Goal: Complete application form

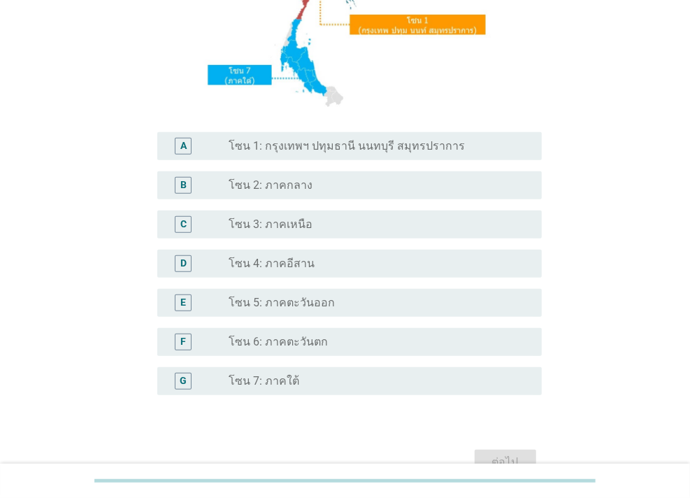
scroll to position [280, 0]
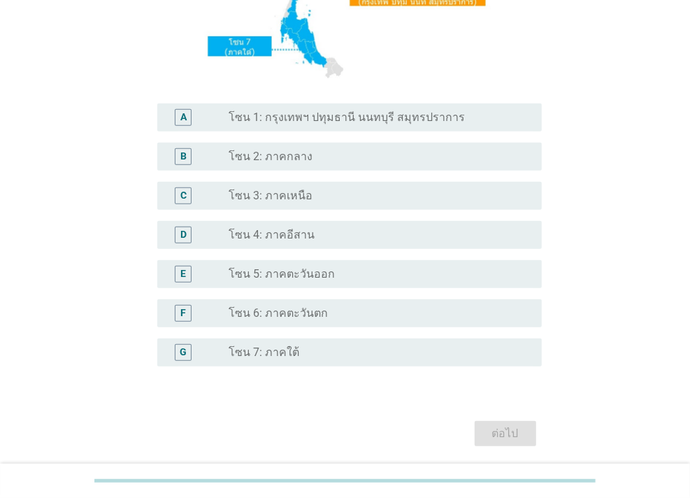
click at [297, 122] on label "โซน 1: กรุงเทพฯ ปทุมธานี นนทบุรี สมุทรปราการ" at bounding box center [347, 117] width 236 height 14
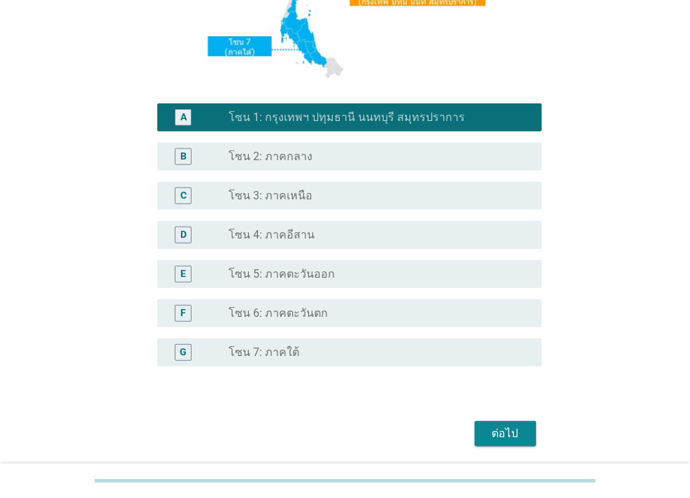
click at [500, 436] on div "ต่อไป" at bounding box center [505, 433] width 39 height 17
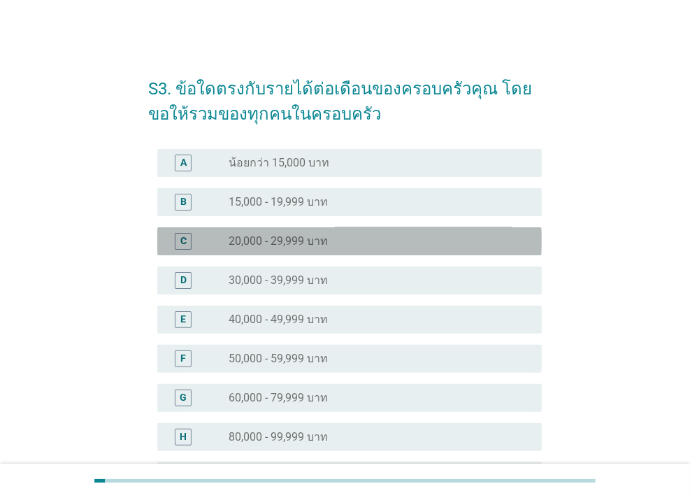
click at [257, 243] on label "20,000 - 29,999 บาท" at bounding box center [278, 241] width 99 height 14
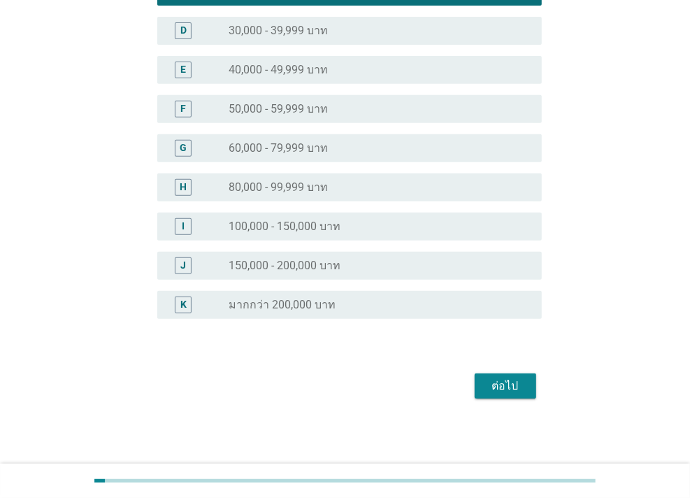
scroll to position [250, 0]
click at [503, 380] on div "ต่อไป" at bounding box center [505, 385] width 39 height 17
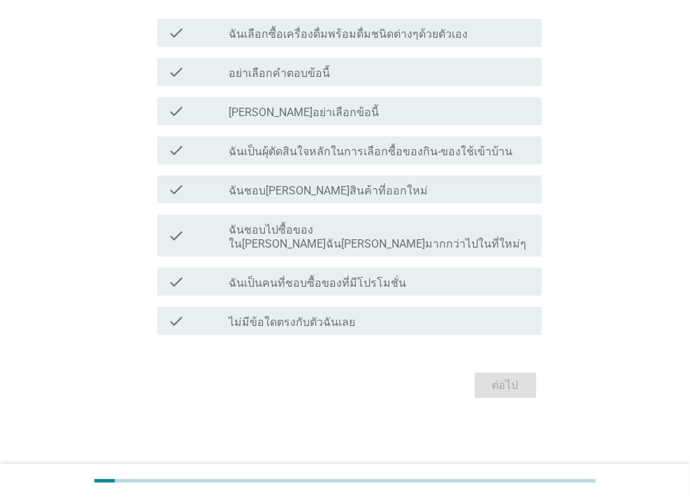
scroll to position [0, 0]
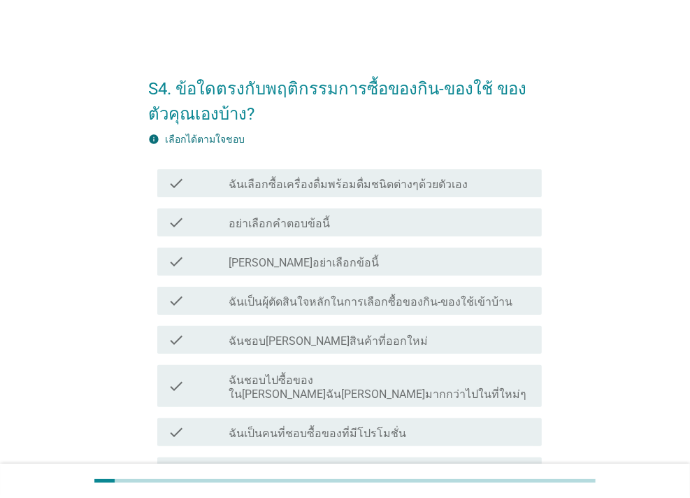
click at [325, 185] on label "ฉันเลือกซื้อเครื่องดื่มพร้อมดื่มชนิดต่างๆด้วยตัวเอง" at bounding box center [348, 185] width 239 height 14
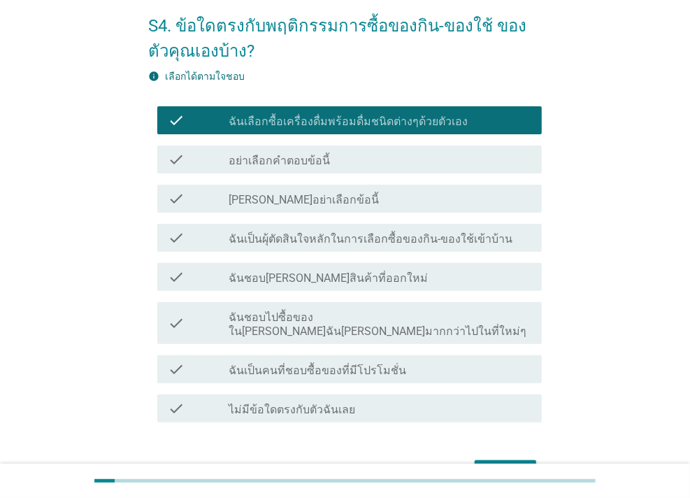
scroll to position [136, 0]
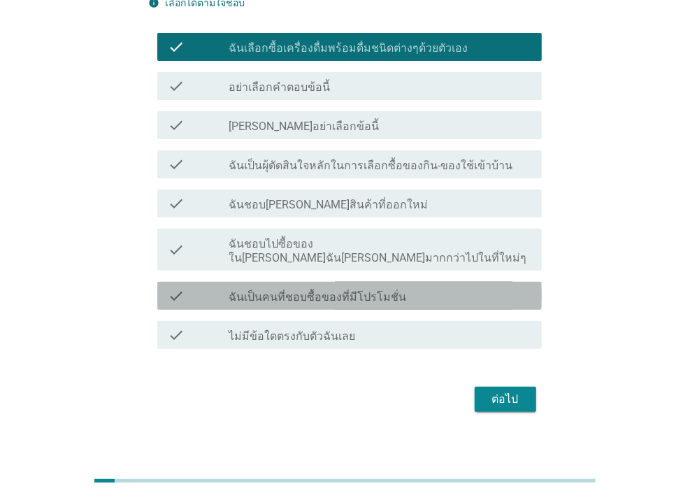
click at [339, 290] on label "ฉันเป็นคนที่ชอบซื้อของที่มีโปรโมชั่น" at bounding box center [318, 297] width 178 height 14
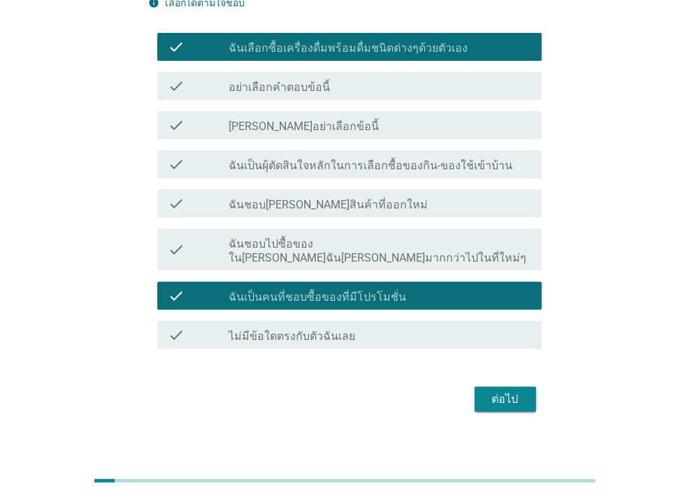
click at [507, 391] on div "ต่อไป" at bounding box center [505, 399] width 39 height 17
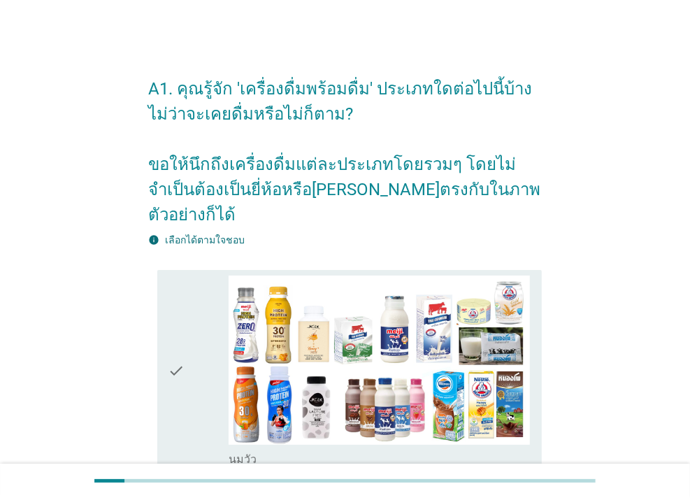
scroll to position [280, 0]
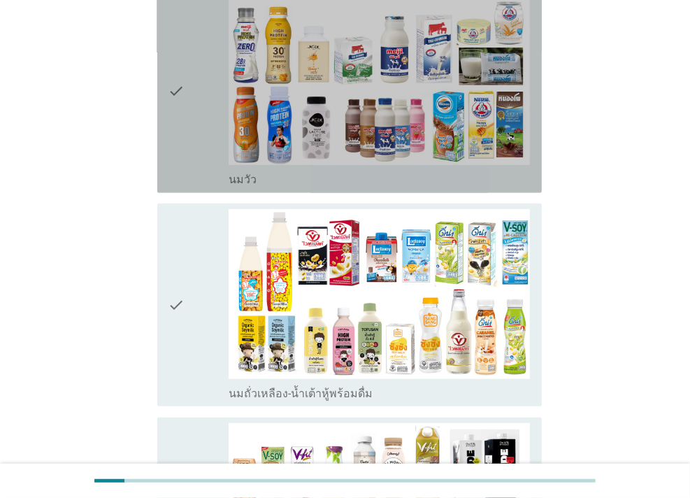
click at [211, 92] on div "check" at bounding box center [199, 92] width 60 height 192
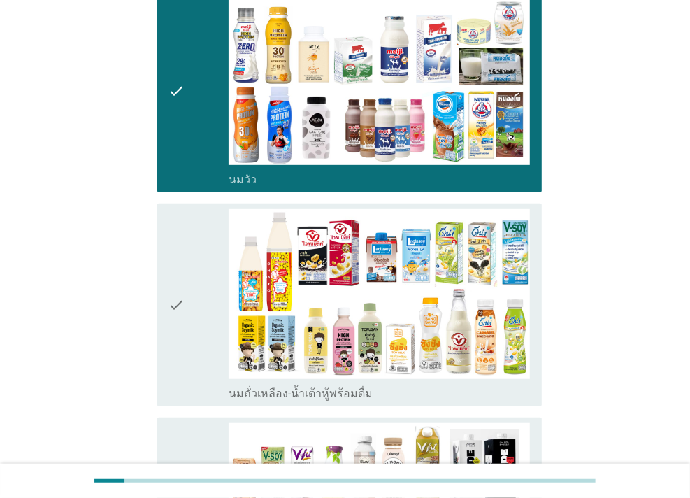
click at [222, 243] on div "check" at bounding box center [199, 305] width 60 height 192
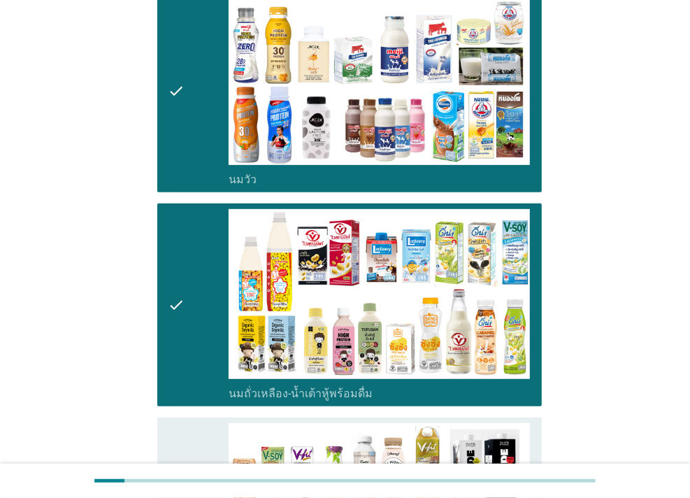
scroll to position [489, 0]
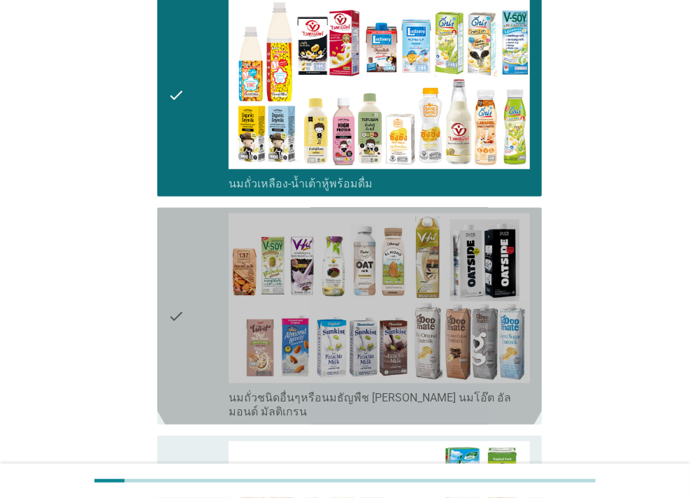
click at [199, 237] on div "check" at bounding box center [199, 316] width 60 height 206
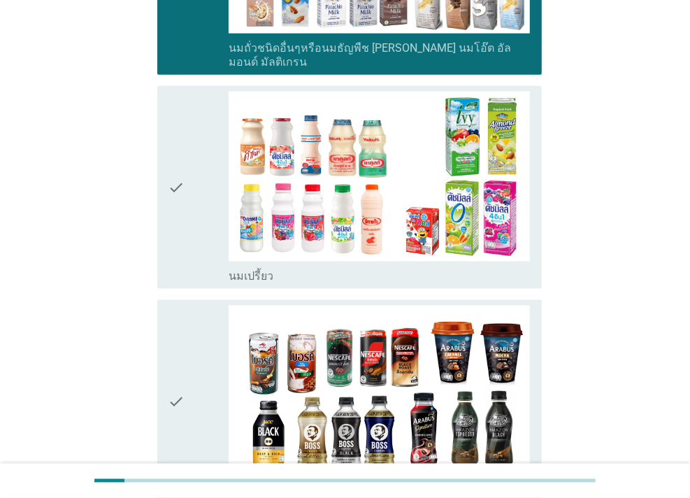
click at [196, 142] on div "check" at bounding box center [199, 188] width 60 height 192
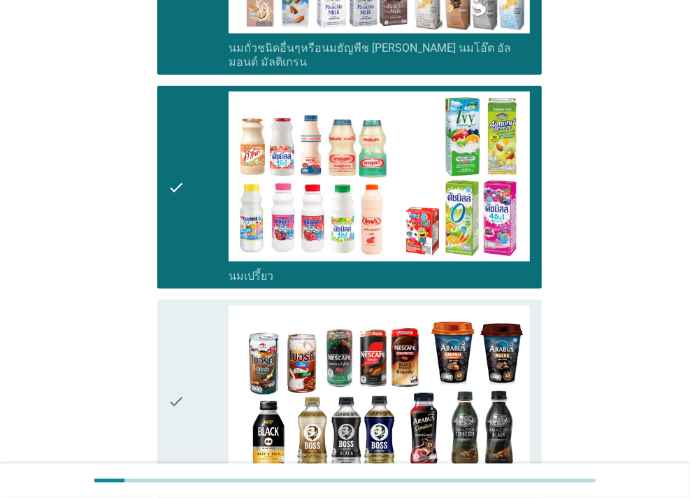
scroll to position [909, 0]
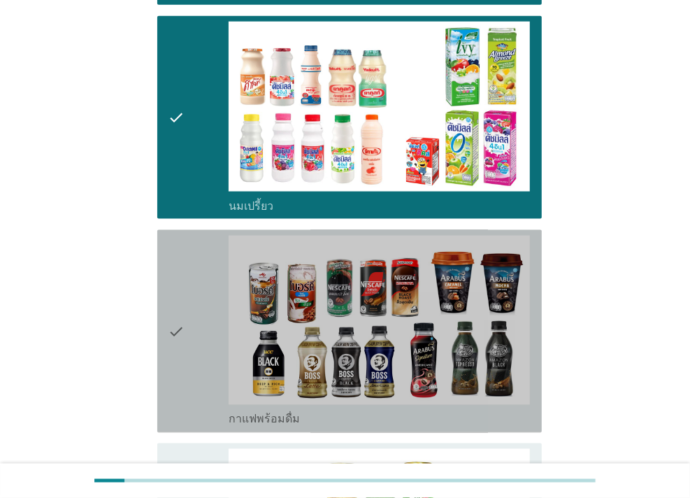
click at [199, 247] on div "check" at bounding box center [199, 332] width 60 height 192
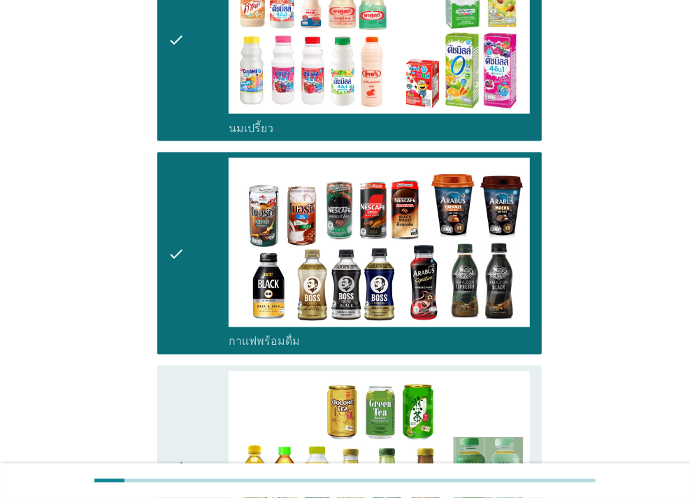
scroll to position [1119, 0]
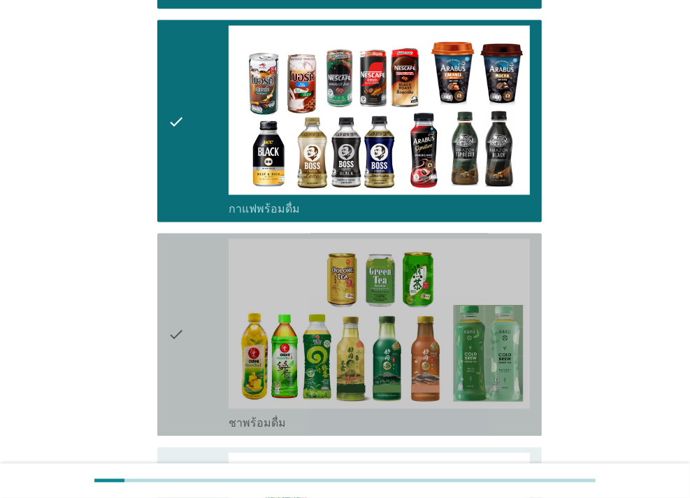
click at [198, 255] on div "check" at bounding box center [199, 335] width 60 height 192
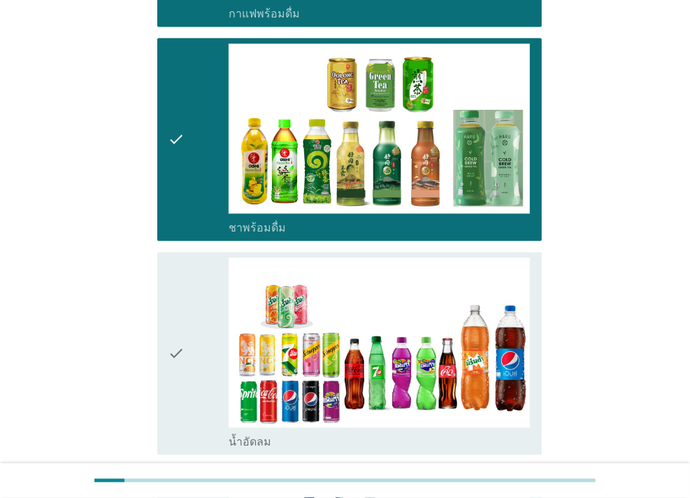
scroll to position [1328, 0]
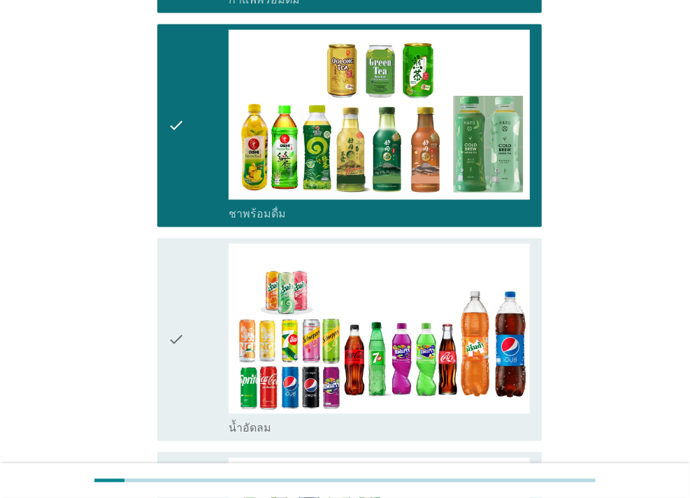
click at [196, 255] on div "check" at bounding box center [199, 339] width 60 height 192
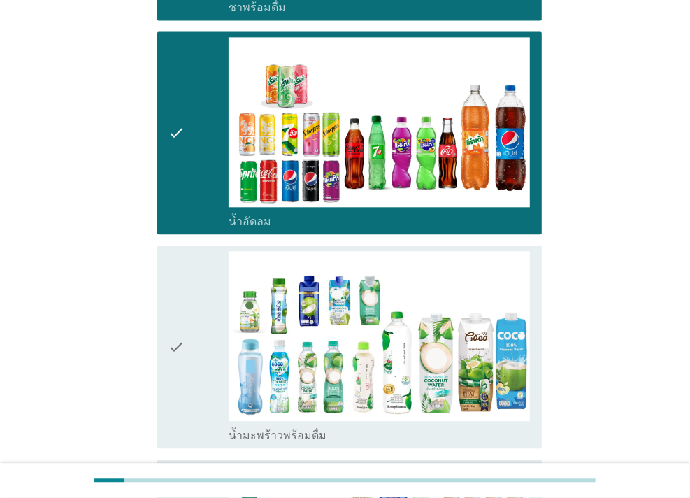
scroll to position [1538, 0]
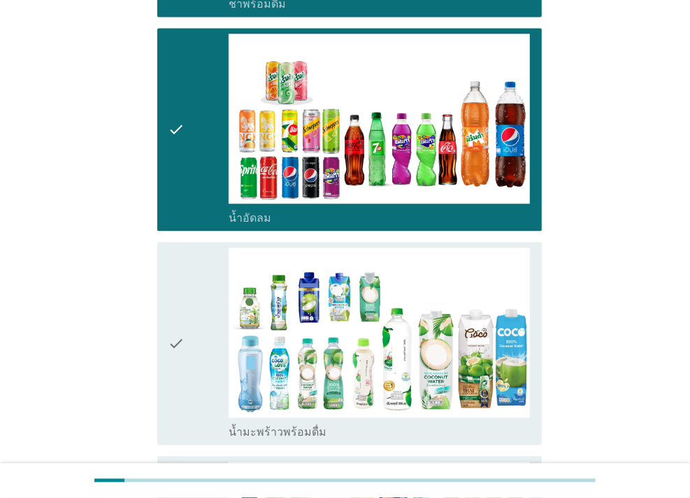
click at [194, 264] on div "check" at bounding box center [199, 344] width 60 height 192
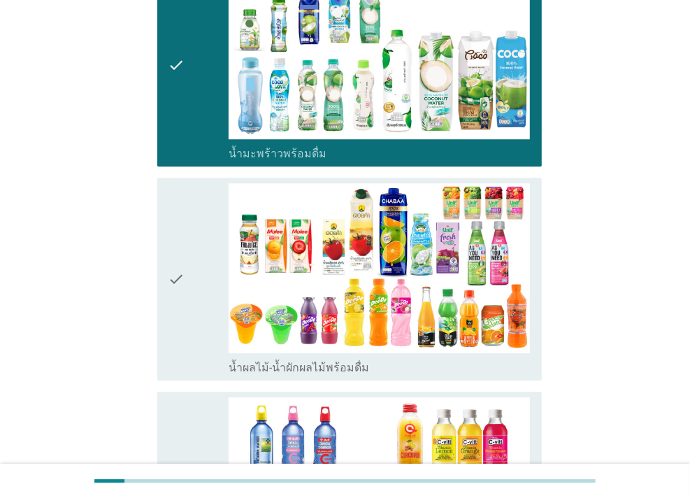
scroll to position [1818, 0]
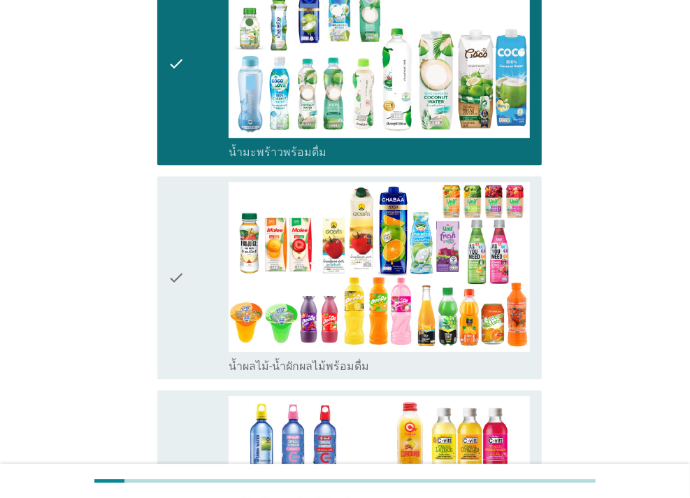
click at [190, 241] on div "check" at bounding box center [199, 278] width 60 height 192
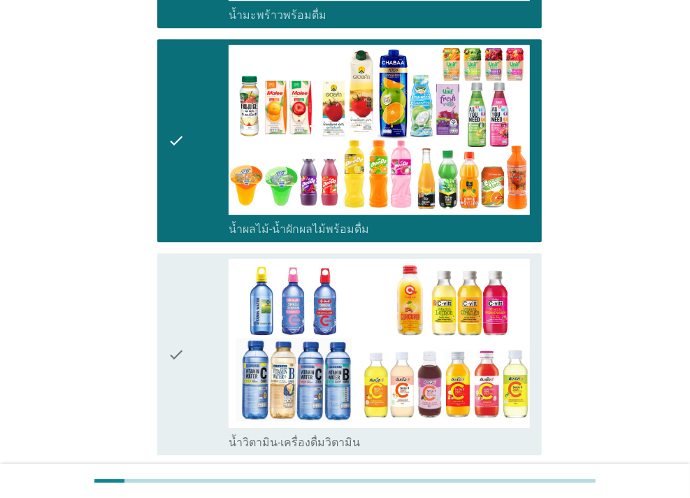
scroll to position [1958, 0]
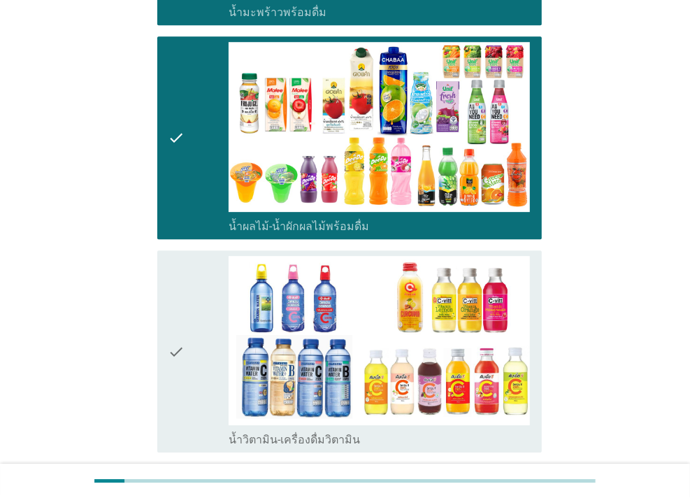
click at [199, 264] on div "check" at bounding box center [199, 352] width 60 height 192
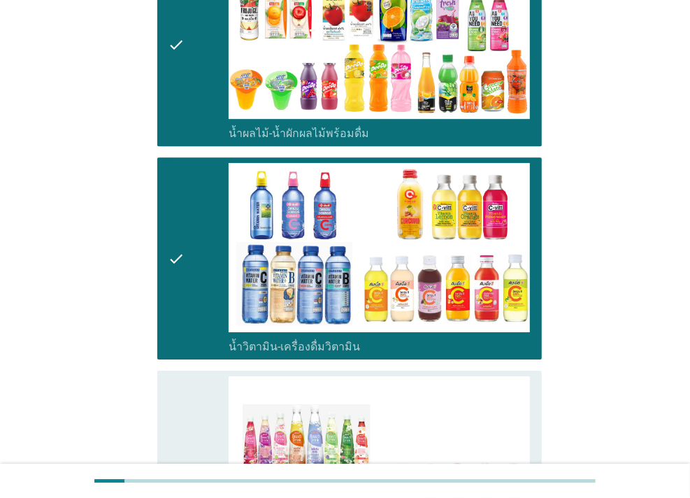
scroll to position [2167, 0]
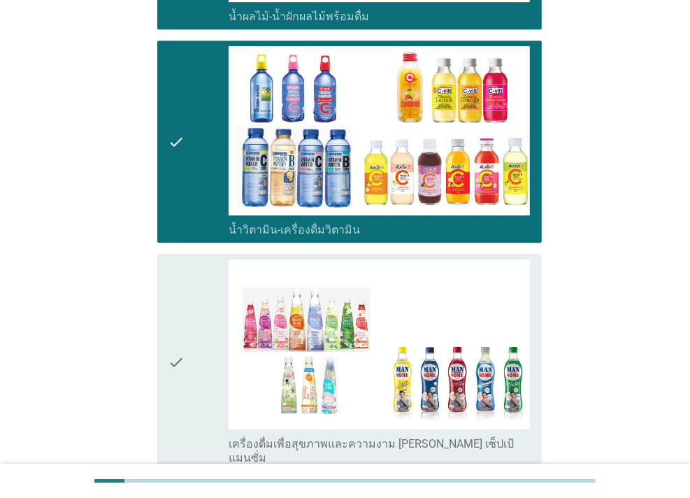
click at [193, 263] on div "check" at bounding box center [199, 362] width 60 height 206
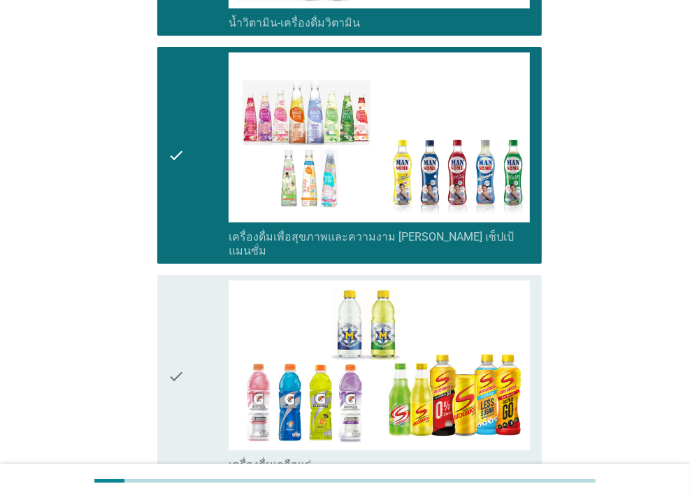
scroll to position [2447, 0]
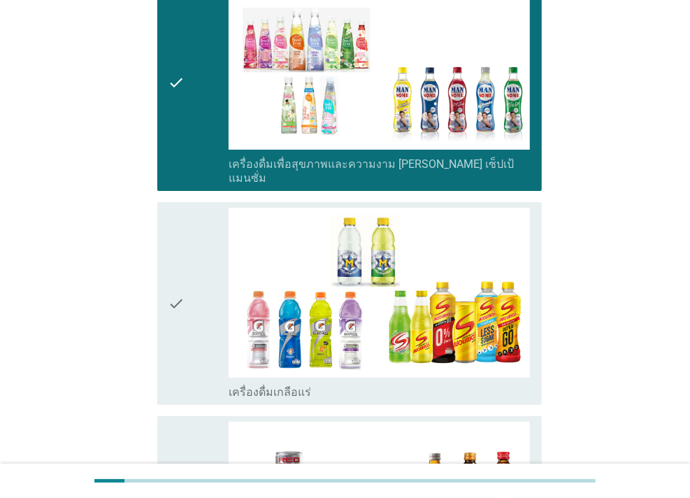
click at [206, 218] on div "check" at bounding box center [199, 304] width 60 height 192
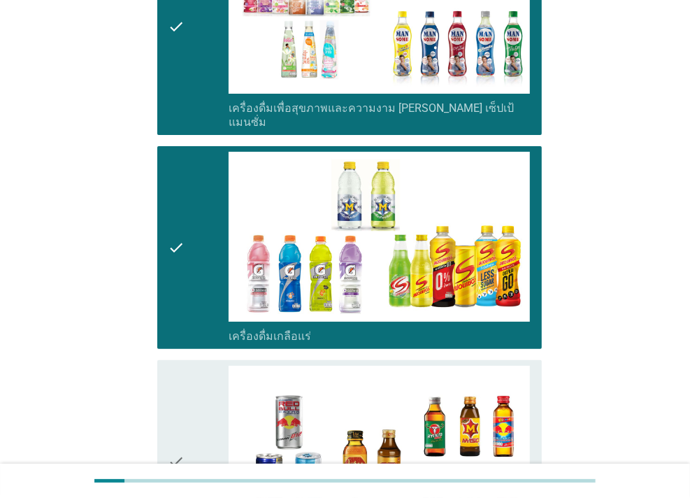
scroll to position [2657, 0]
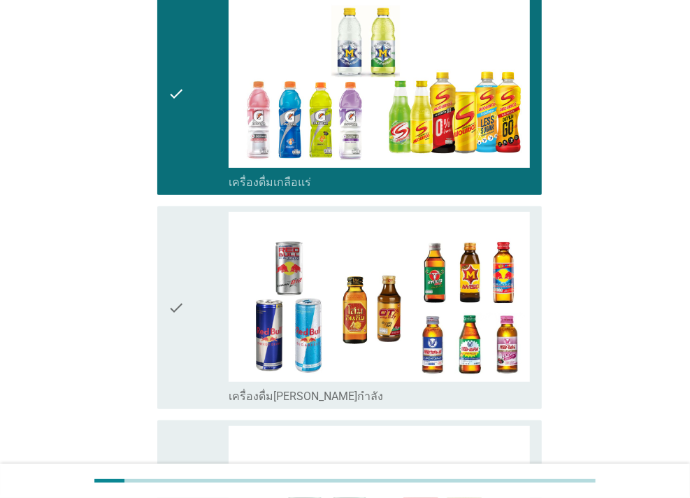
click at [183, 225] on icon "check" at bounding box center [177, 308] width 17 height 192
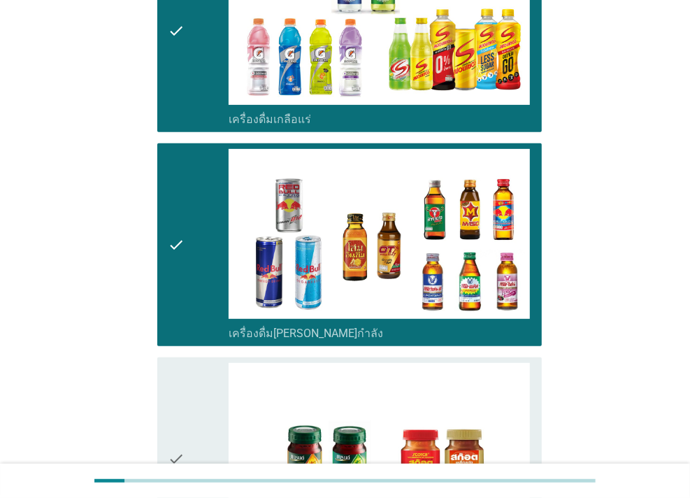
scroll to position [2867, 0]
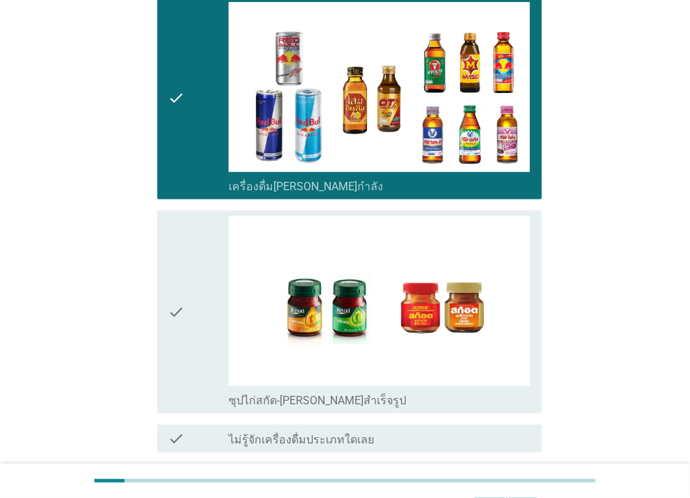
click at [180, 224] on icon "check" at bounding box center [177, 312] width 17 height 192
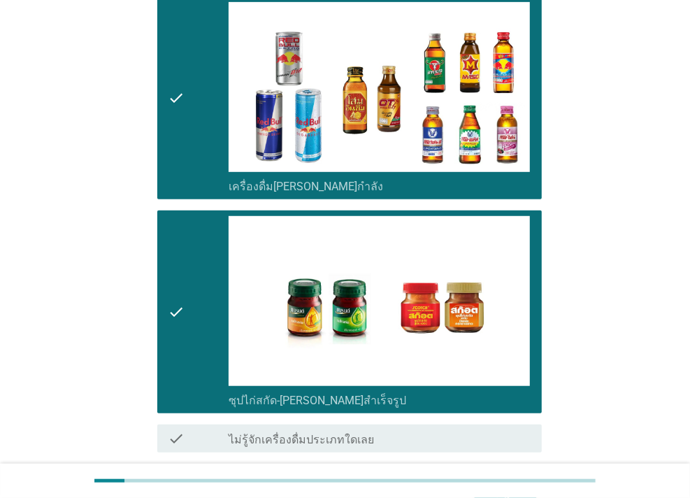
click at [491, 494] on div "ต่อไป" at bounding box center [505, 502] width 39 height 17
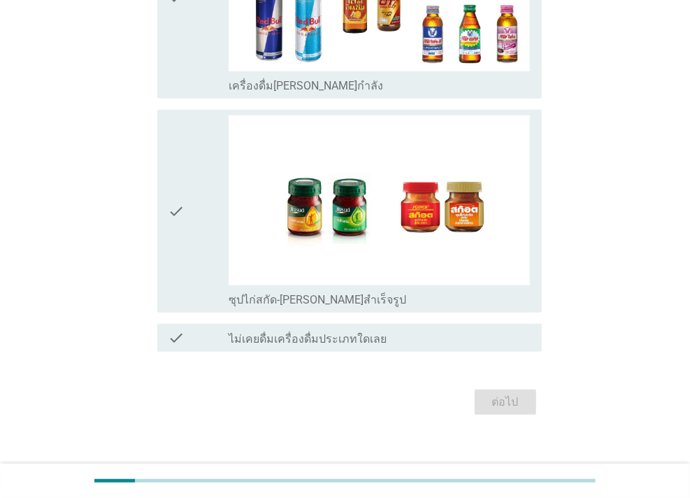
scroll to position [0, 0]
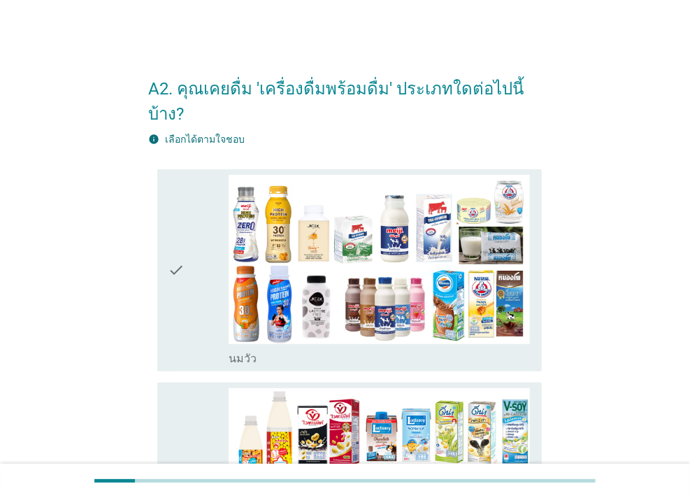
click at [199, 238] on div "check" at bounding box center [199, 271] width 60 height 192
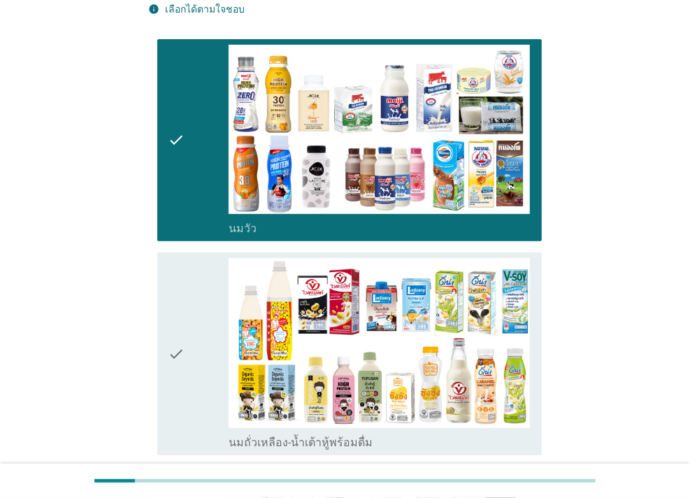
scroll to position [140, 0]
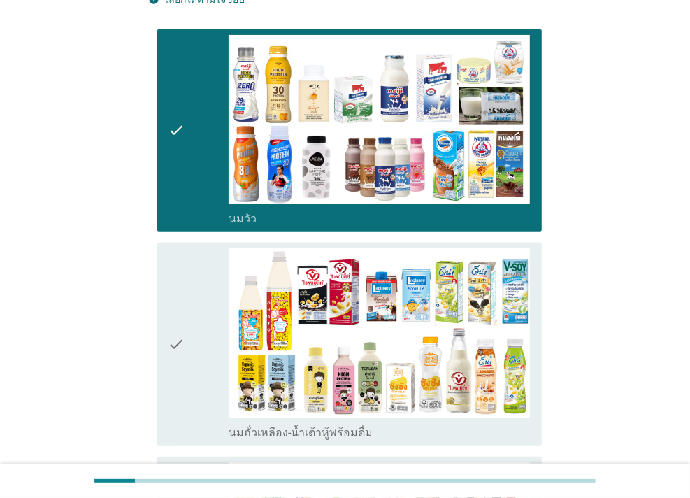
click at [199, 255] on div "check" at bounding box center [199, 344] width 60 height 192
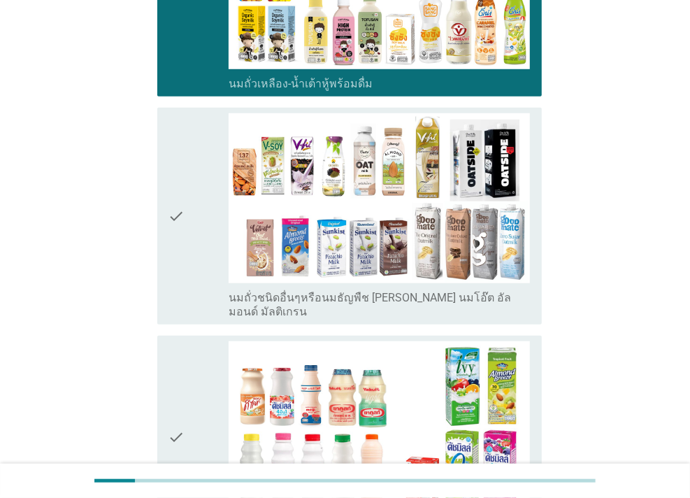
scroll to position [489, 0]
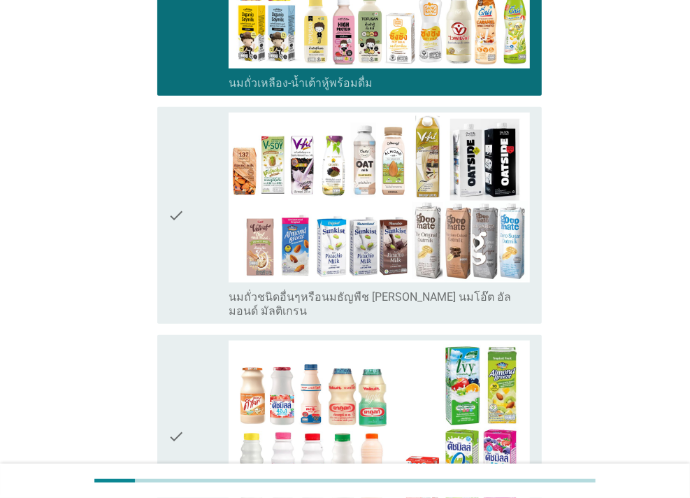
click at [196, 222] on div "check" at bounding box center [199, 216] width 60 height 206
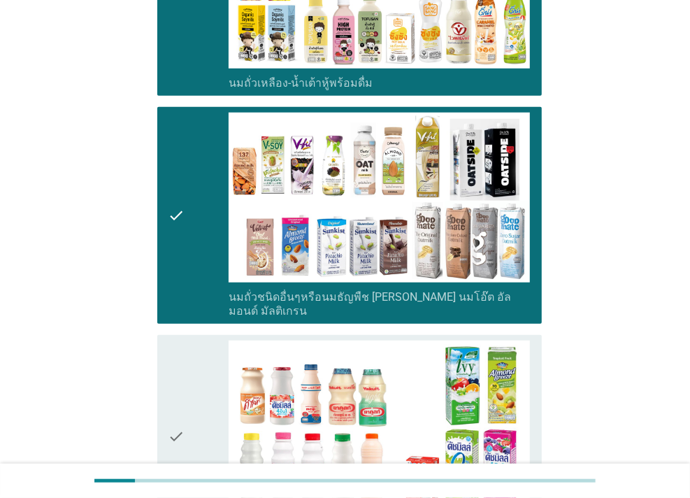
scroll to position [559, 0]
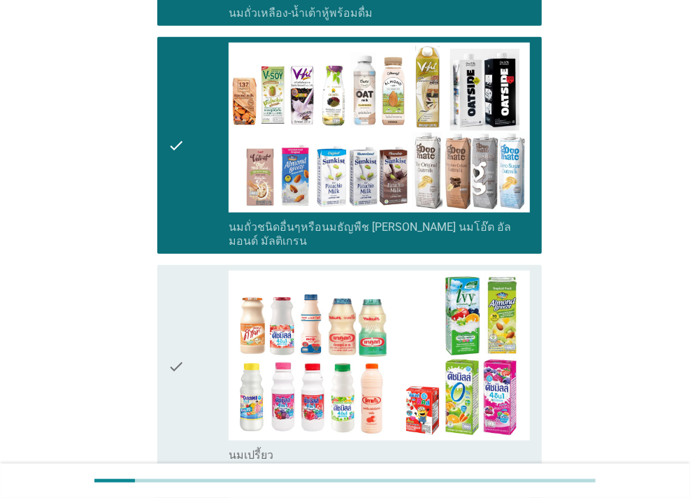
click at [204, 271] on div "check" at bounding box center [199, 367] width 60 height 192
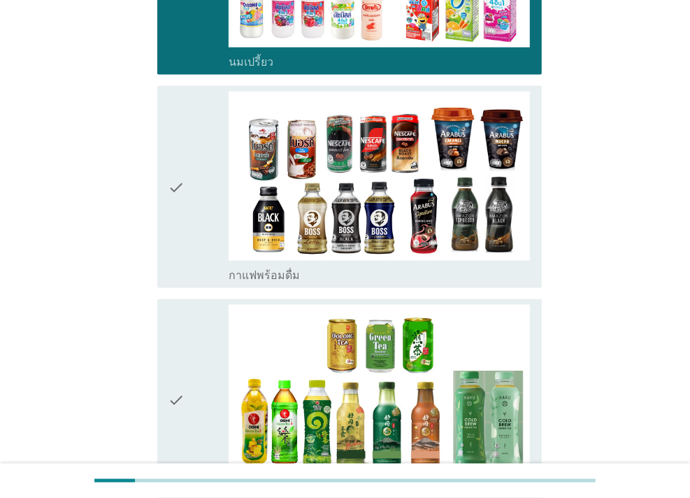
scroll to position [1049, 0]
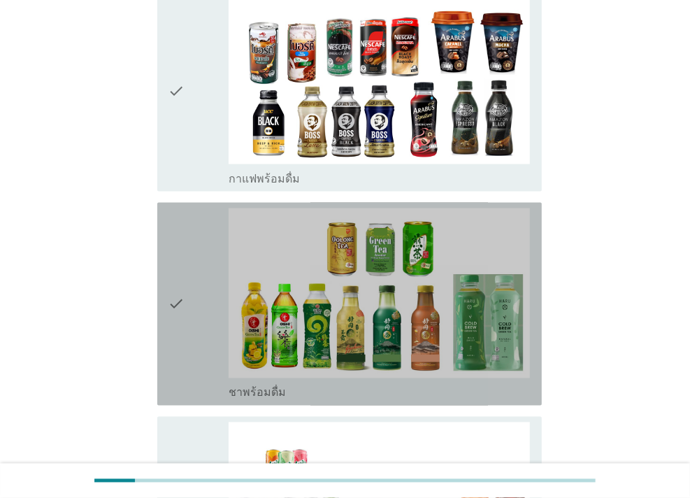
click at [194, 228] on div "check" at bounding box center [199, 304] width 60 height 192
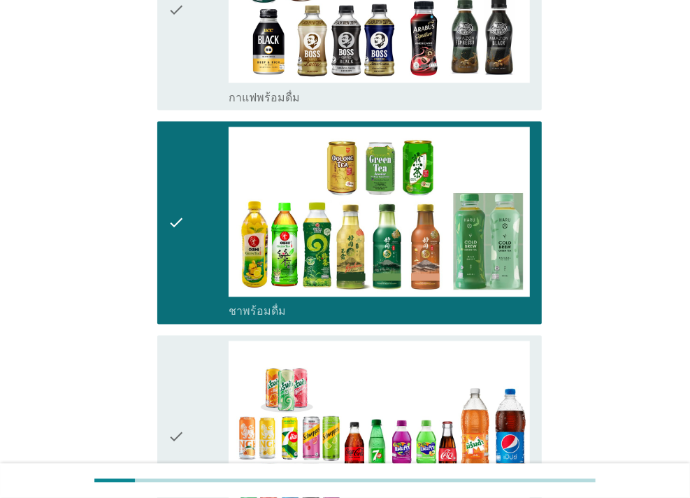
scroll to position [1189, 0]
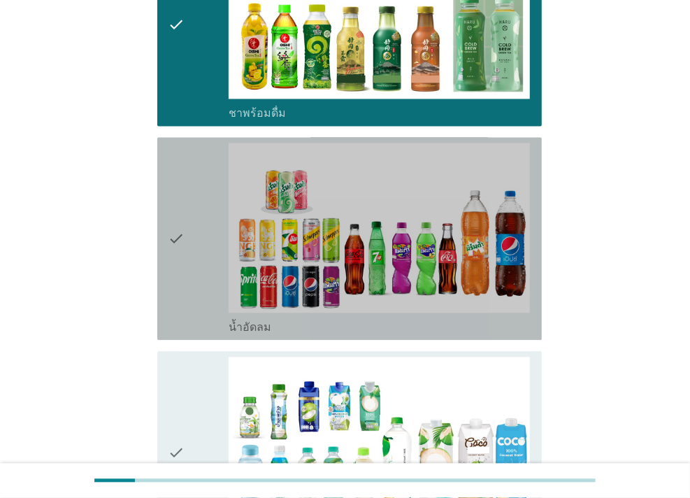
click at [191, 162] on div "check" at bounding box center [199, 239] width 60 height 192
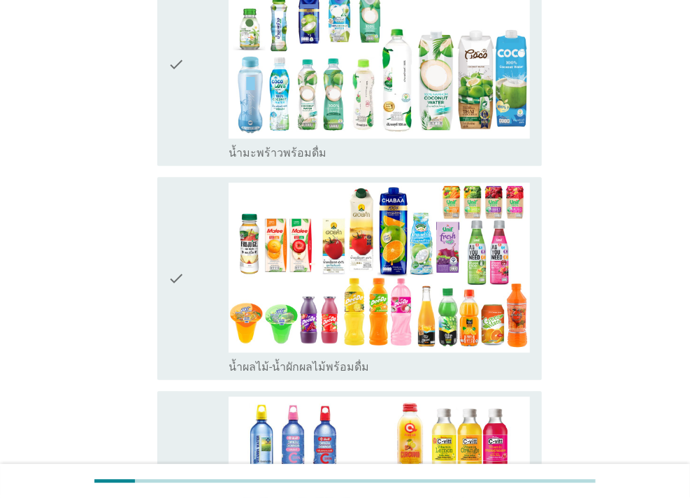
scroll to position [1748, 0]
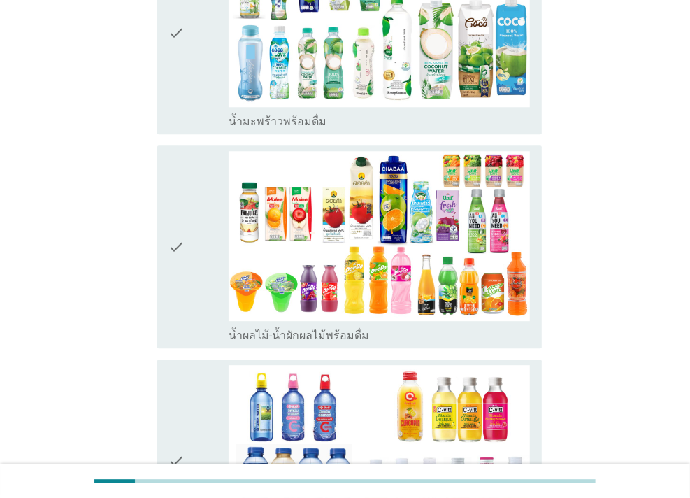
click at [209, 188] on div "check" at bounding box center [199, 247] width 60 height 192
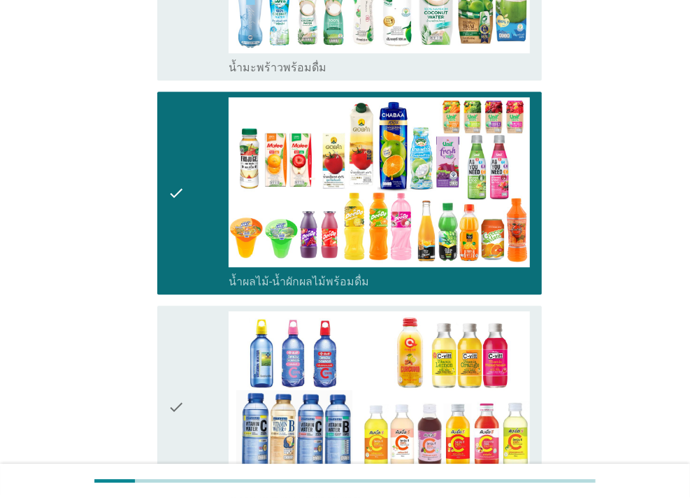
scroll to position [1888, 0]
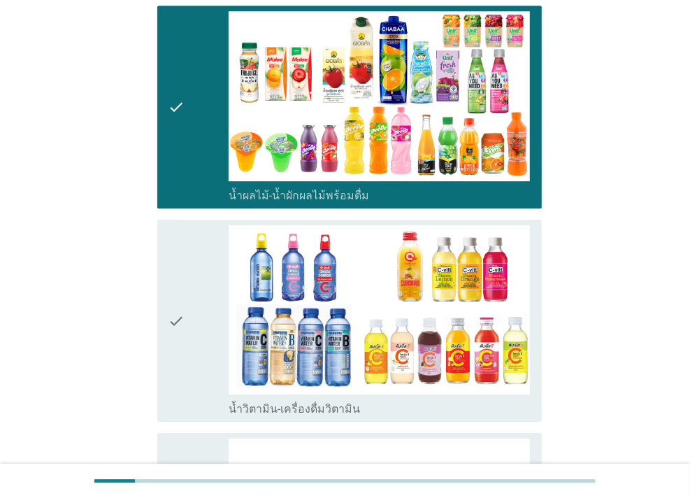
click at [192, 229] on div "check" at bounding box center [199, 321] width 60 height 192
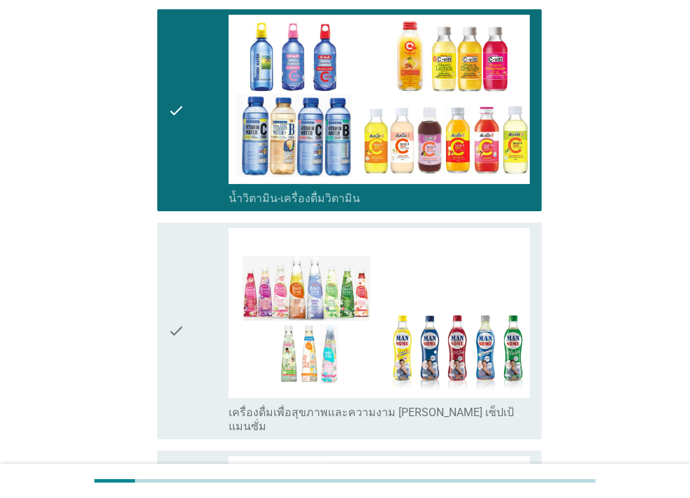
scroll to position [2167, 0]
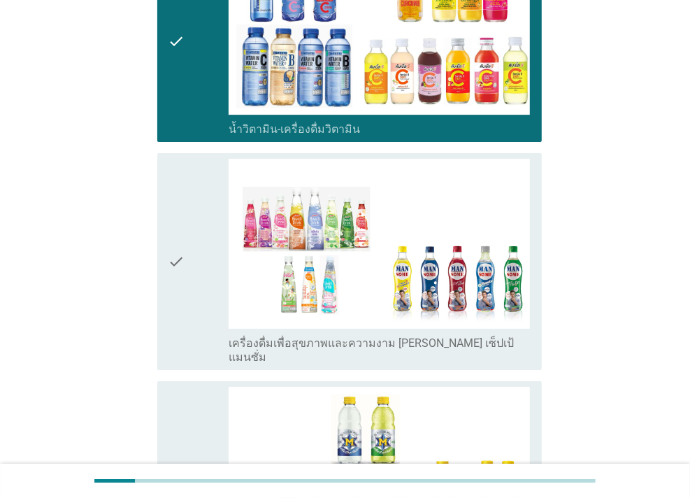
click at [185, 198] on div "check" at bounding box center [199, 262] width 60 height 206
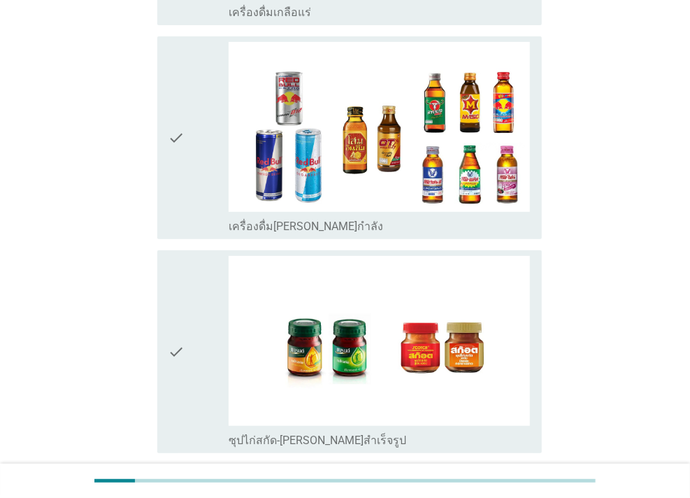
scroll to position [2727, 0]
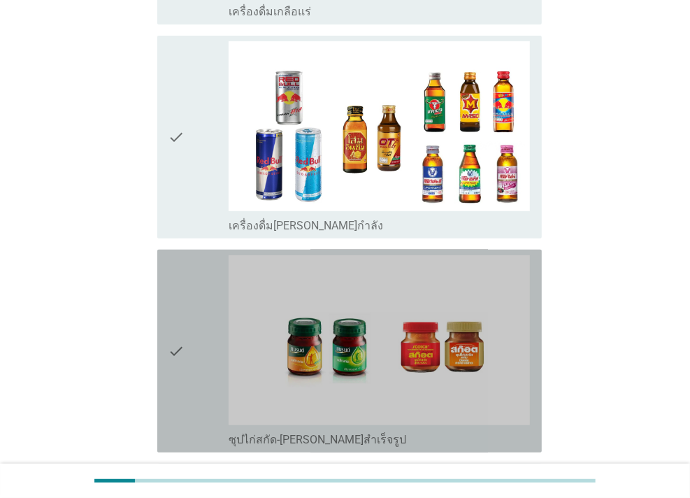
click at [185, 255] on div "check" at bounding box center [199, 351] width 60 height 192
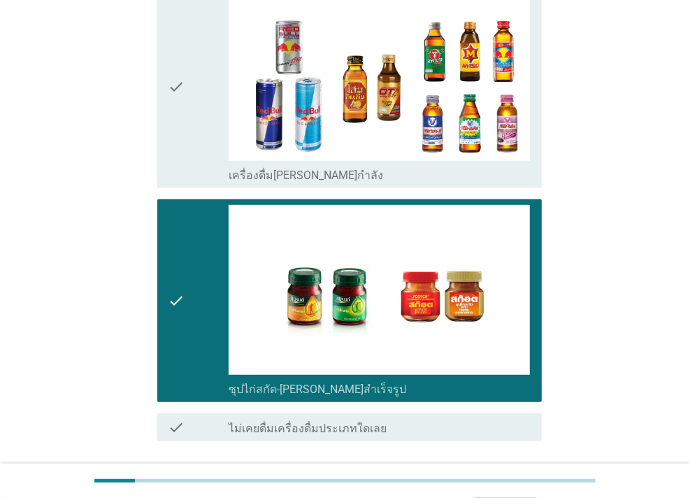
scroll to position [2828, 0]
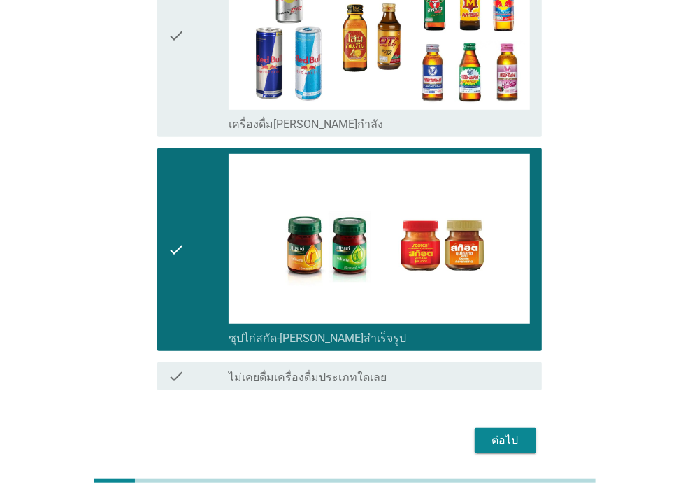
click at [511, 432] on div "ต่อไป" at bounding box center [505, 440] width 39 height 17
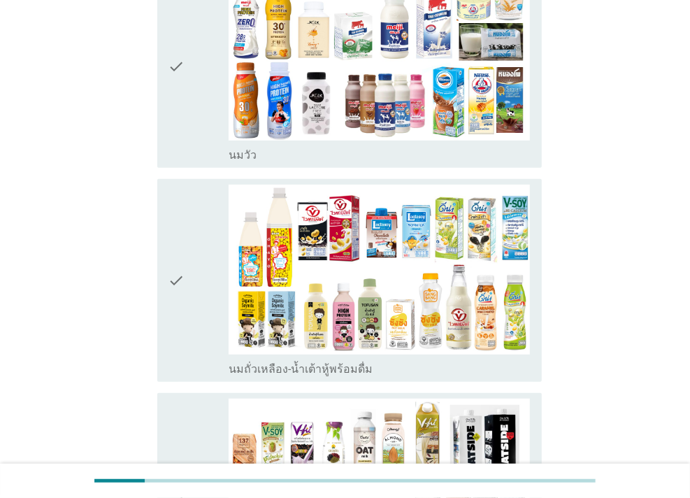
scroll to position [210, 0]
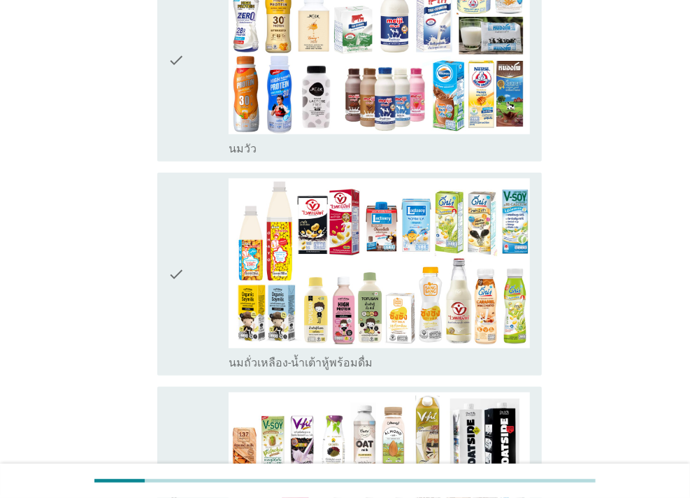
click at [198, 220] on div "check" at bounding box center [199, 274] width 60 height 192
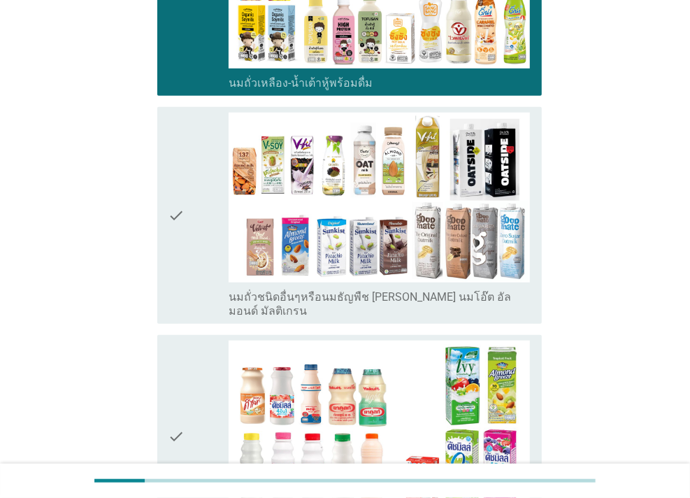
click at [196, 202] on div "check" at bounding box center [199, 216] width 60 height 206
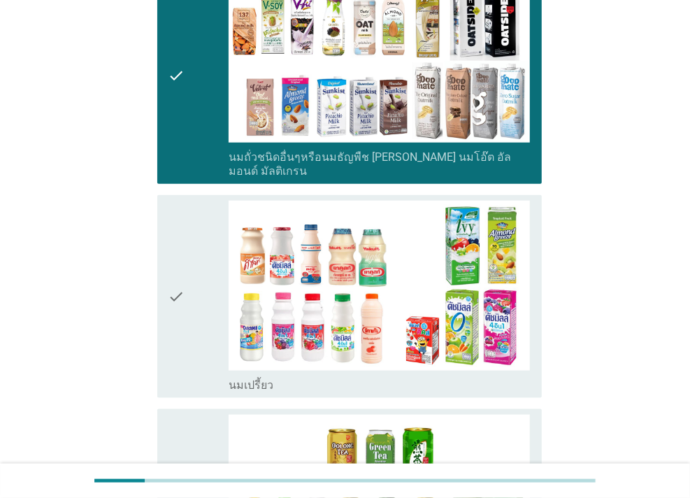
click at [192, 221] on div "check" at bounding box center [199, 297] width 60 height 192
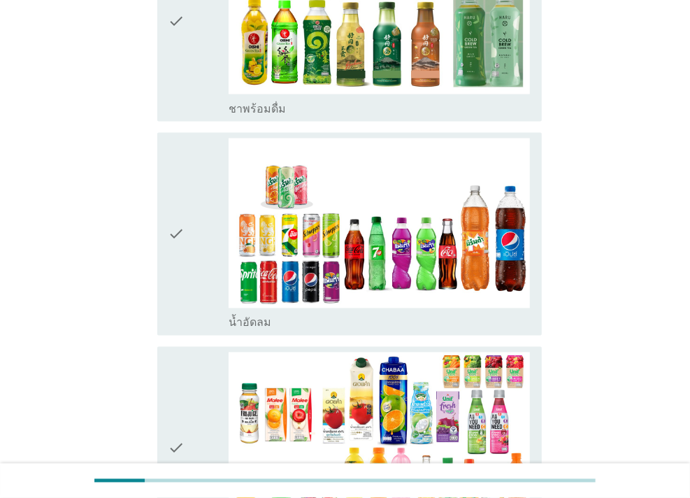
click at [190, 202] on div "check" at bounding box center [199, 234] width 60 height 192
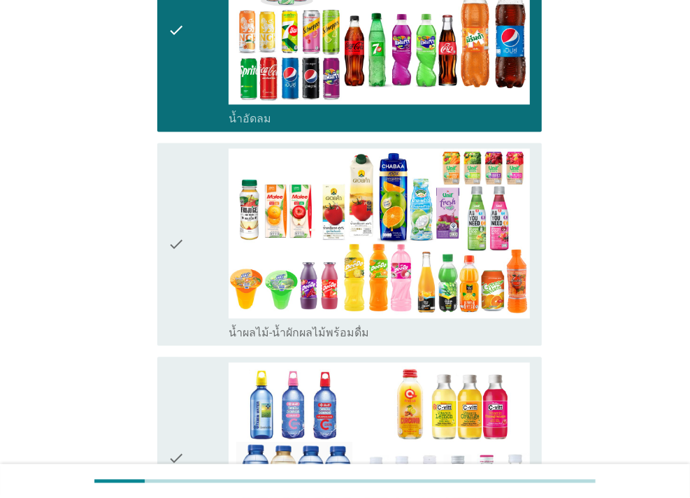
scroll to position [1328, 0]
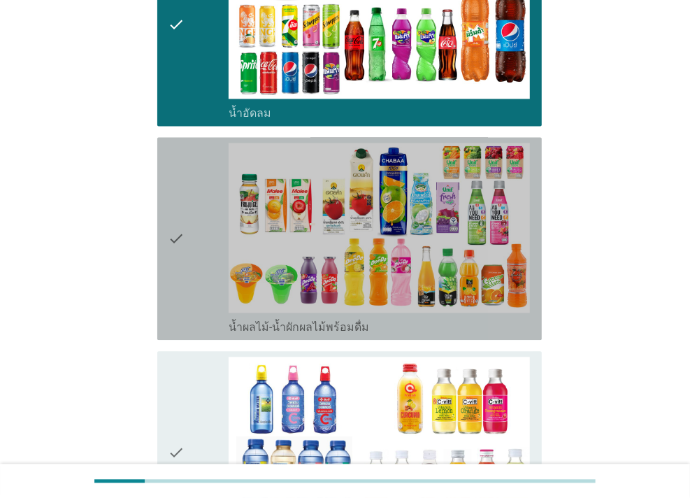
click at [182, 203] on icon "check" at bounding box center [177, 239] width 17 height 192
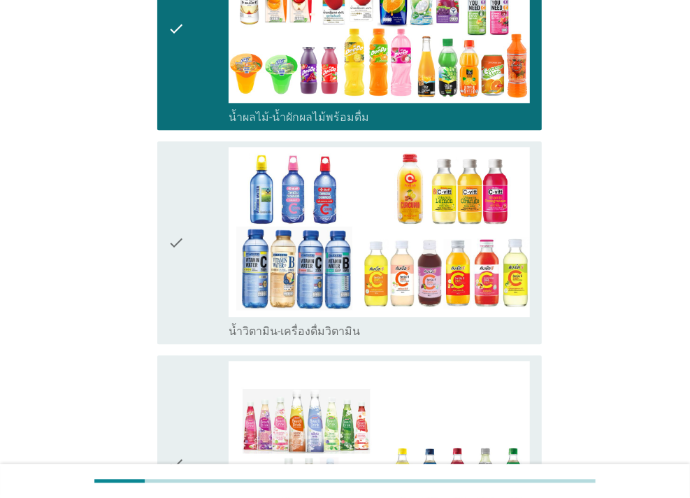
click at [184, 216] on icon "check" at bounding box center [177, 243] width 17 height 192
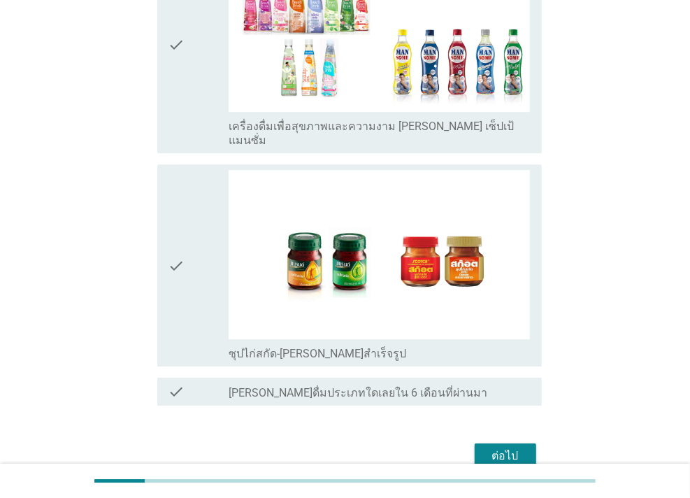
scroll to position [1958, 0]
click at [489, 447] on div "ต่อไป" at bounding box center [505, 455] width 39 height 17
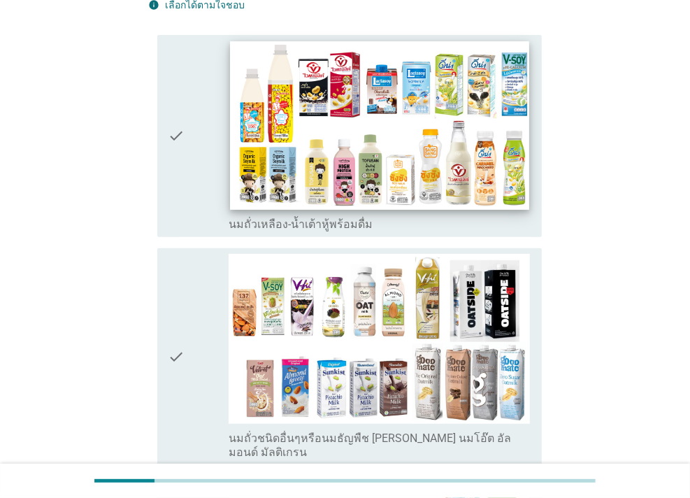
scroll to position [140, 0]
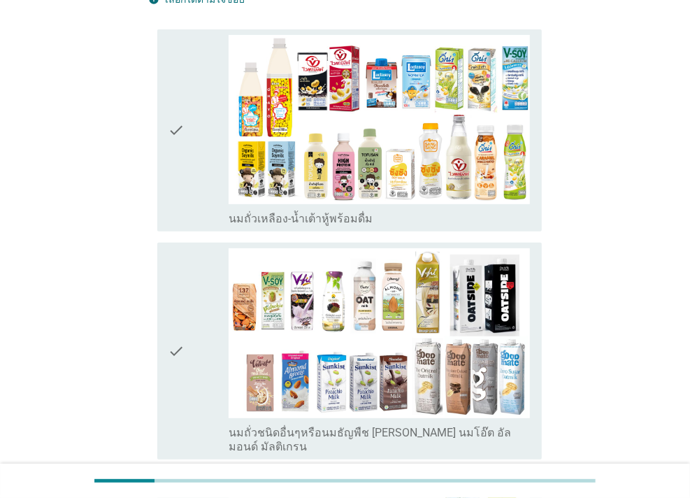
click at [188, 295] on div "check" at bounding box center [199, 351] width 60 height 206
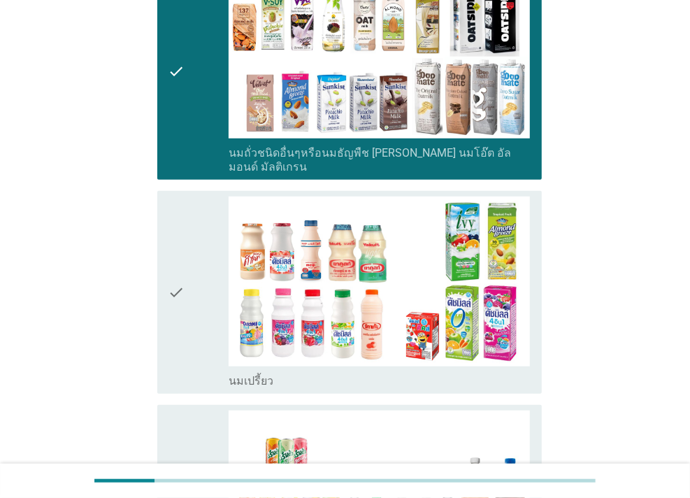
click at [193, 244] on div "check" at bounding box center [199, 292] width 60 height 192
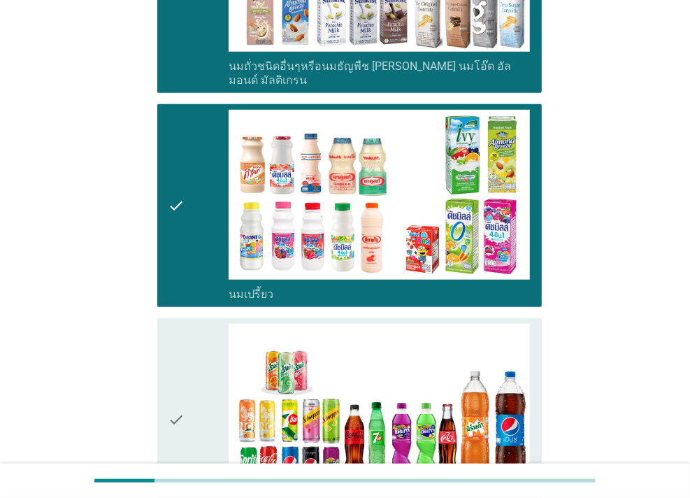
scroll to position [629, 0]
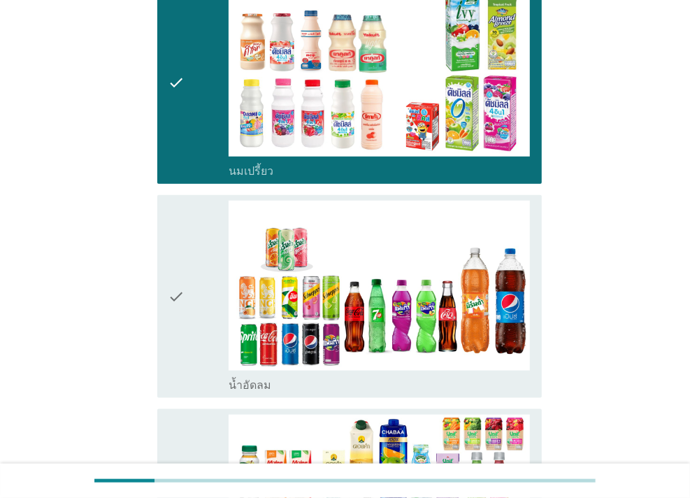
click at [189, 234] on div "check" at bounding box center [199, 297] width 60 height 192
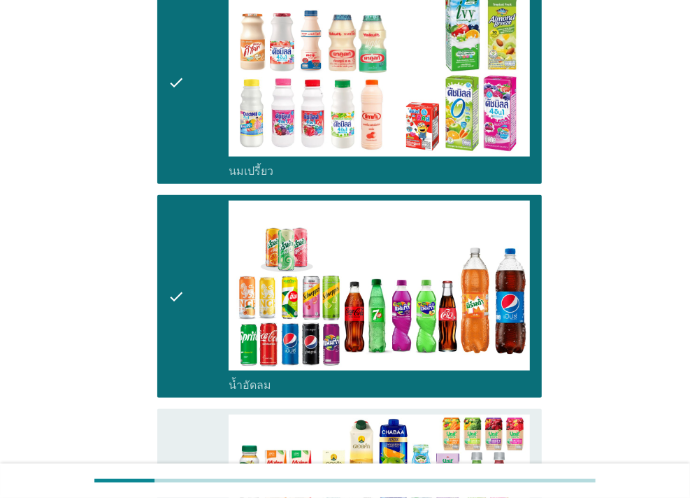
scroll to position [839, 0]
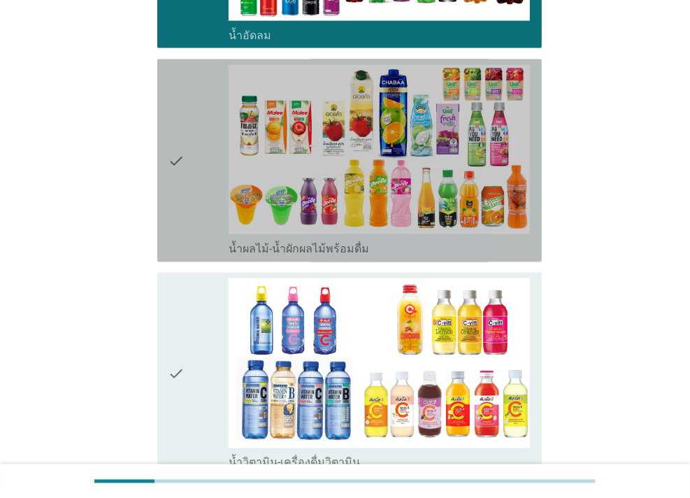
click at [197, 213] on div "check" at bounding box center [199, 161] width 60 height 192
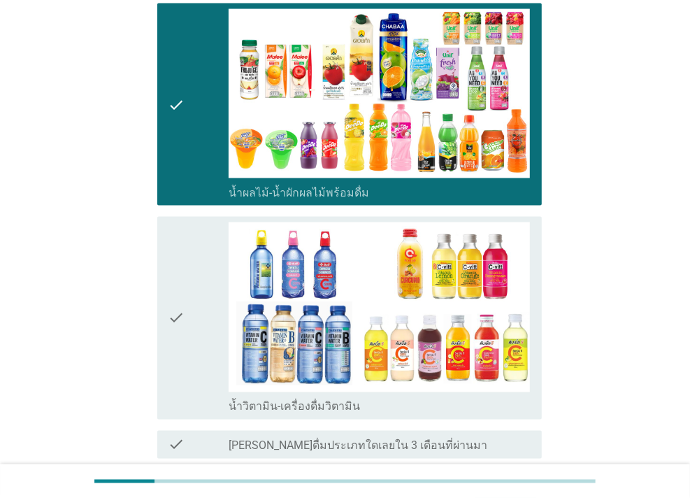
scroll to position [1144, 0]
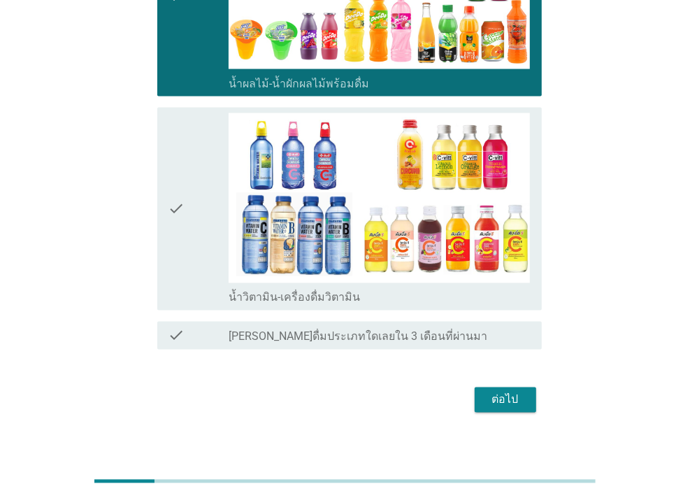
click at [491, 392] on div "ต่อไป" at bounding box center [505, 400] width 39 height 17
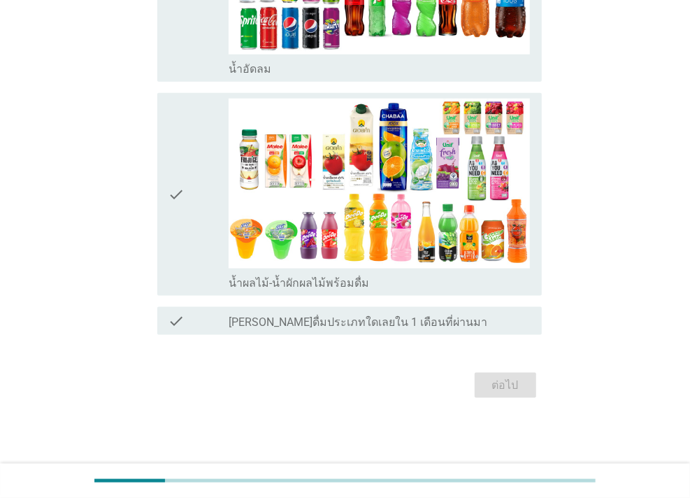
scroll to position [0, 0]
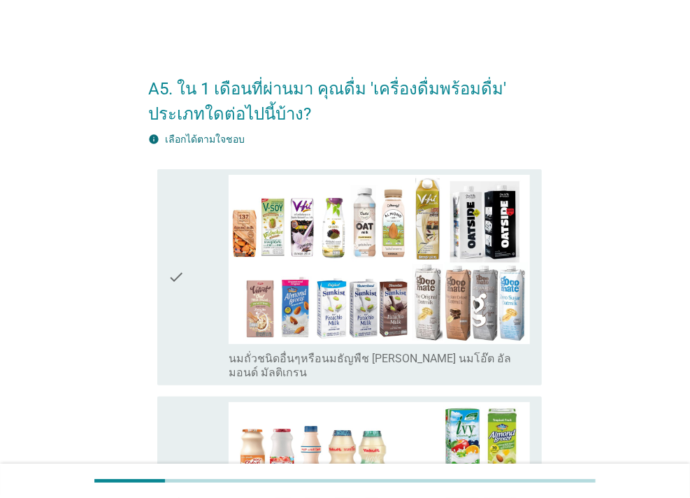
click at [199, 286] on div "check" at bounding box center [199, 278] width 60 height 206
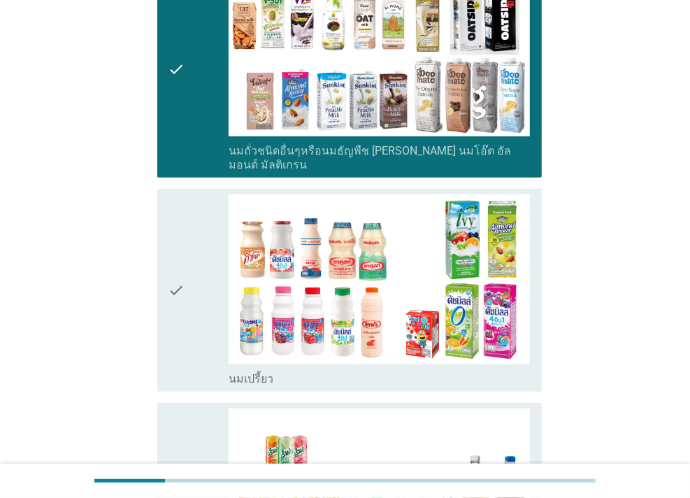
scroll to position [210, 0]
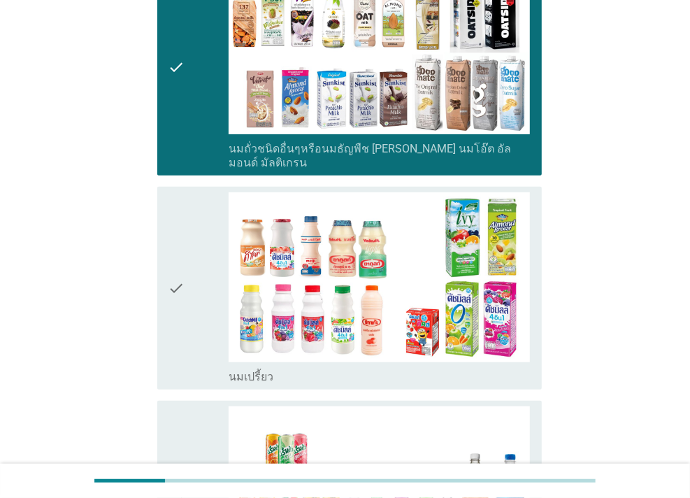
click at [211, 251] on div "check" at bounding box center [199, 288] width 60 height 192
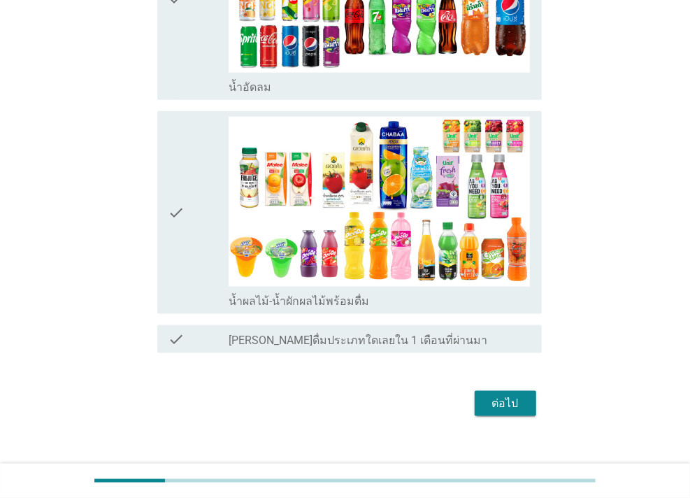
scroll to position [717, 0]
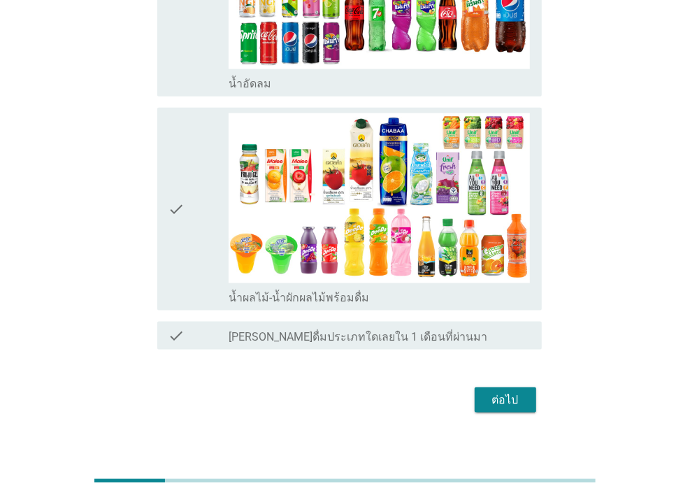
click at [496, 392] on div "ต่อไป" at bounding box center [505, 400] width 39 height 17
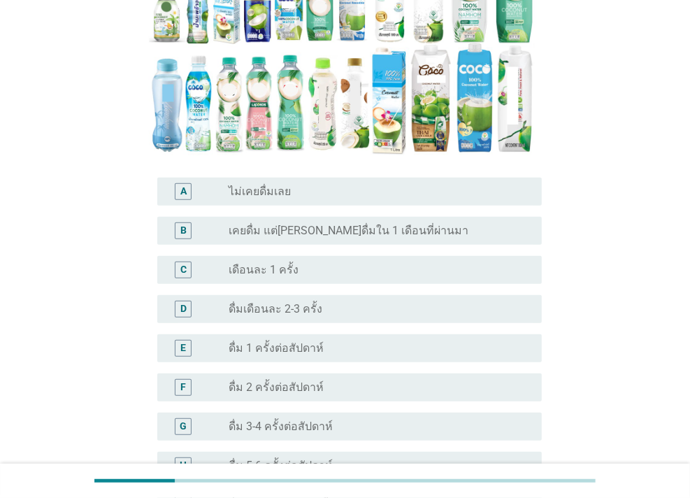
scroll to position [280, 0]
click at [278, 223] on label "เคยดื่ม แต่[PERSON_NAME]ดื่มใน 1 เดือนที่ผ่านมา" at bounding box center [349, 230] width 240 height 14
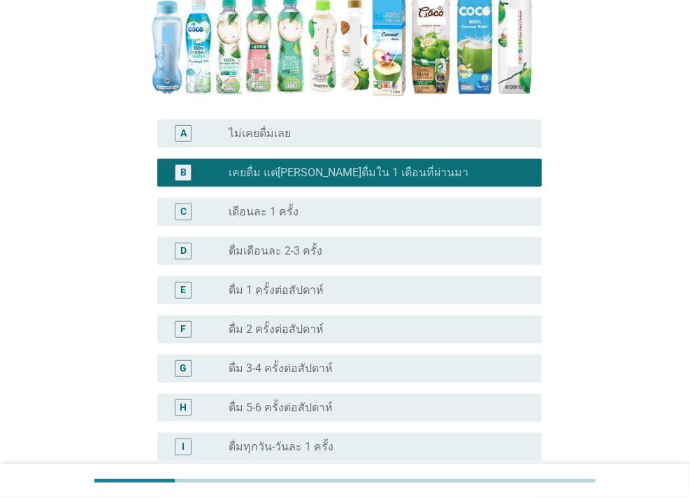
scroll to position [494, 0]
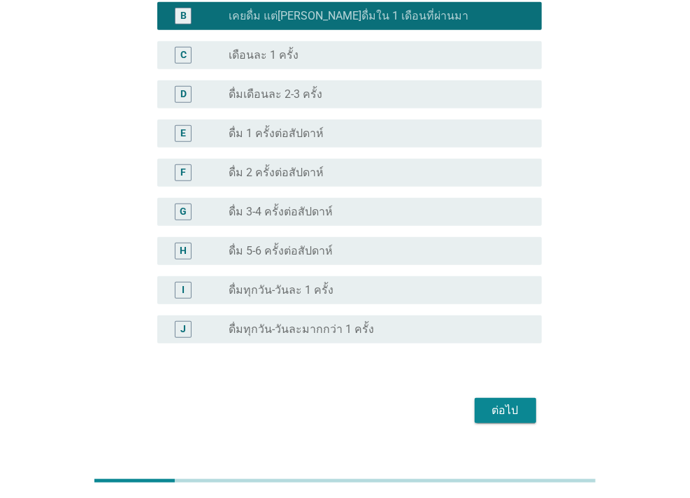
click at [493, 402] on div "ต่อไป" at bounding box center [505, 410] width 39 height 17
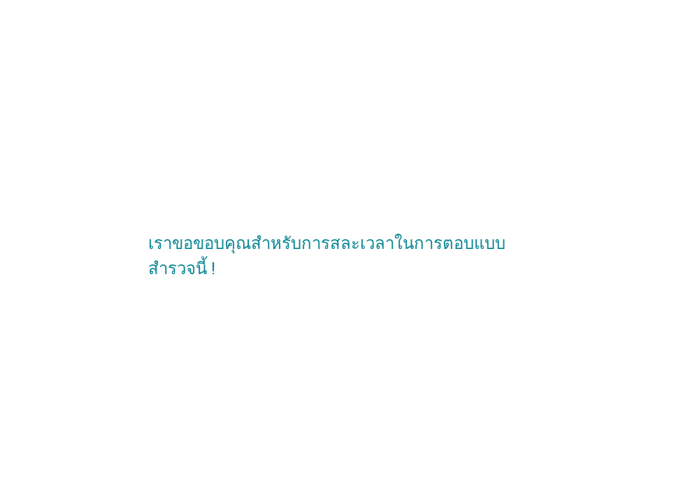
scroll to position [0, 0]
